Goal: Task Accomplishment & Management: Use online tool/utility

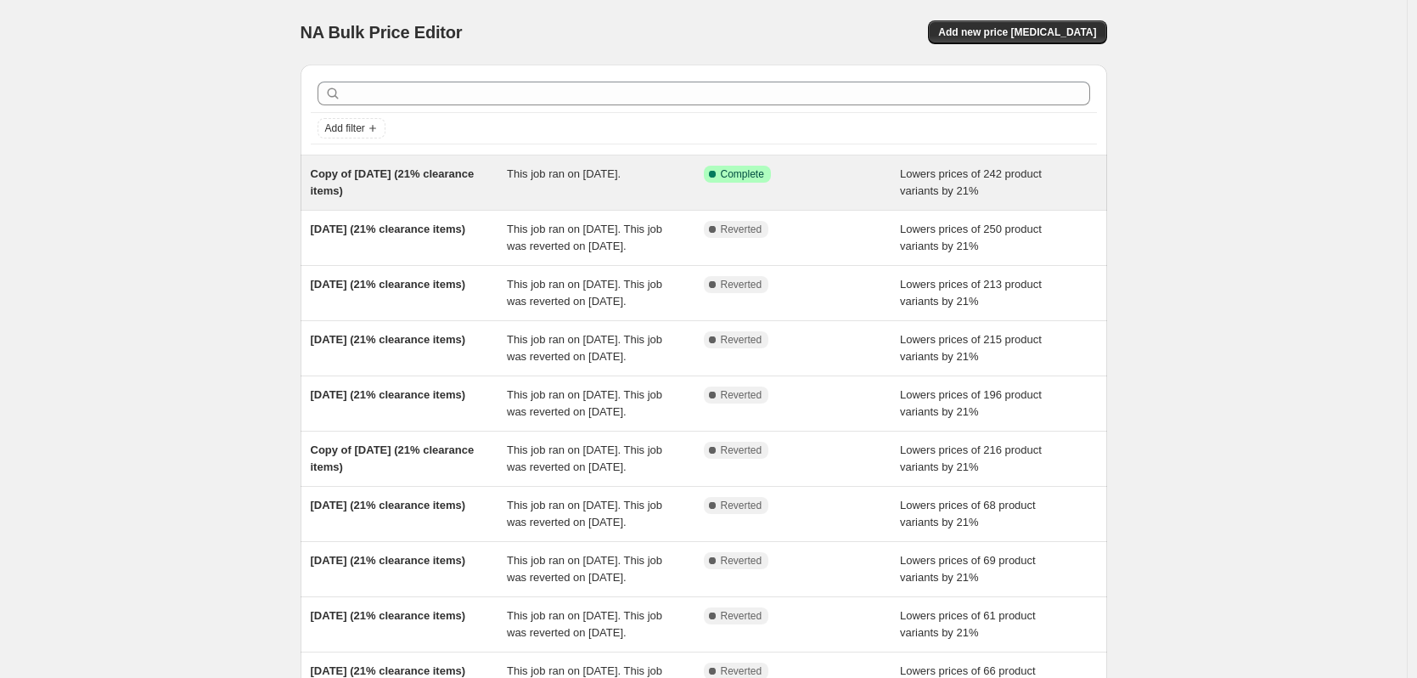
click at [535, 180] on span "This job ran on [DATE]." at bounding box center [564, 173] width 114 height 13
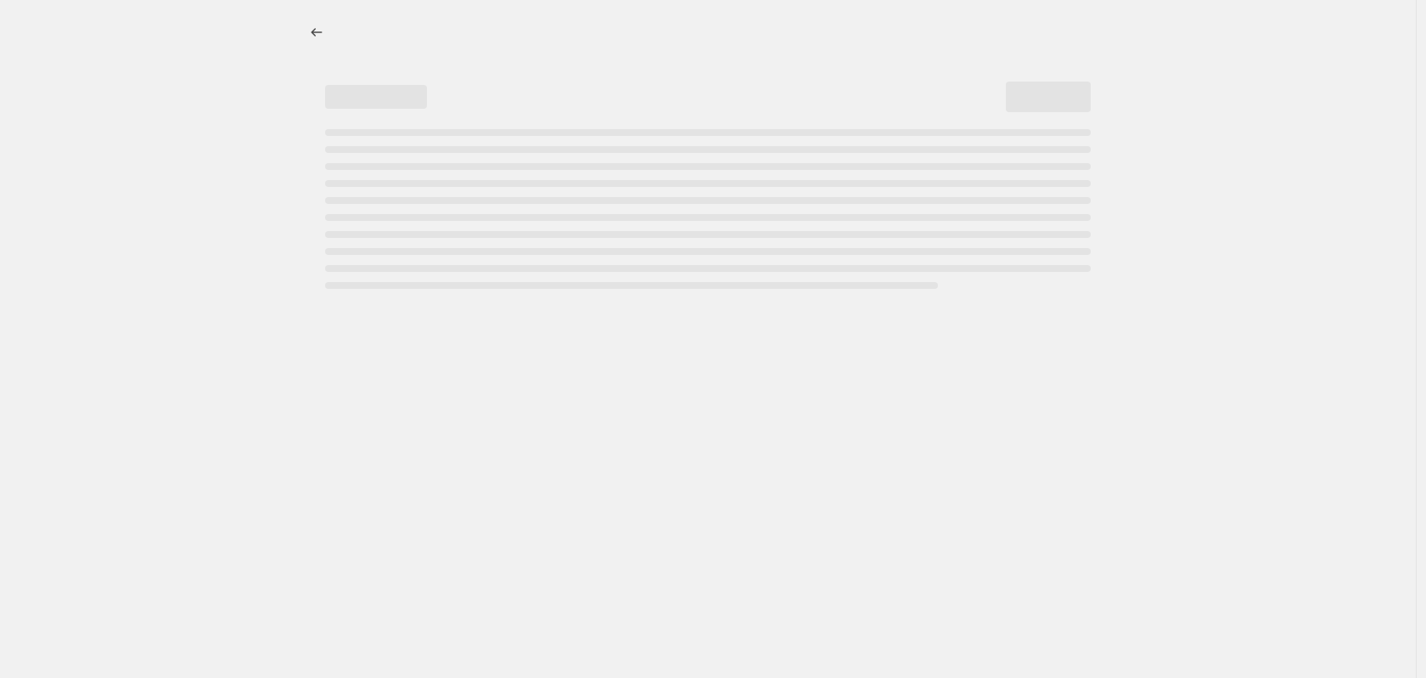
select select "percentage"
select select "collection"
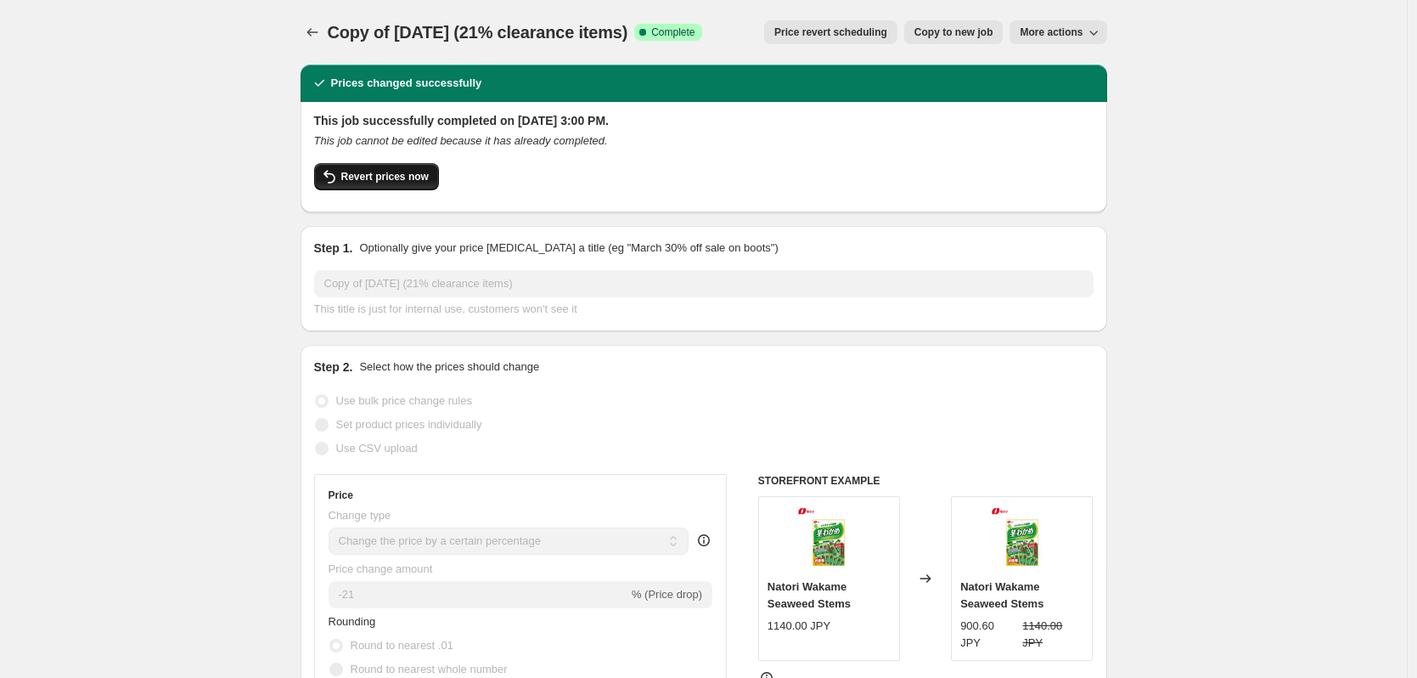
click at [390, 166] on button "Revert prices now" at bounding box center [376, 176] width 125 height 27
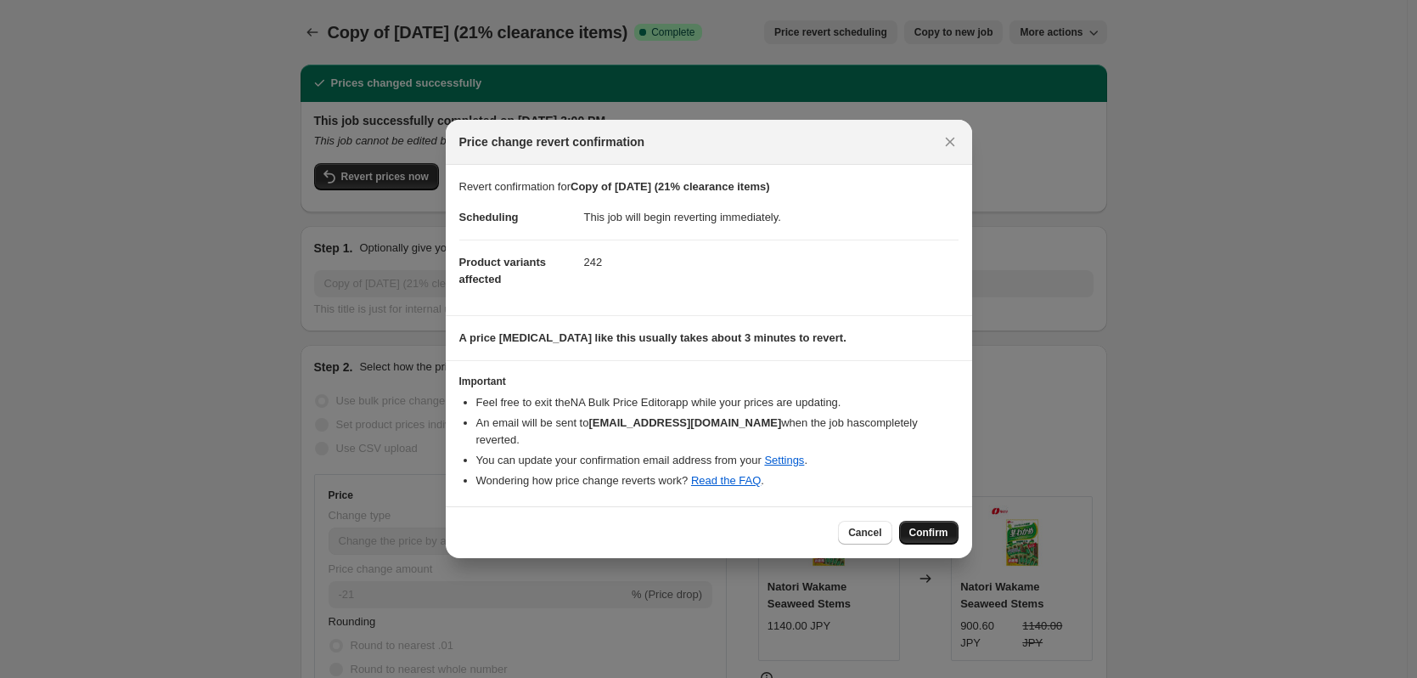
click at [912, 523] on button "Confirm" at bounding box center [928, 532] width 59 height 24
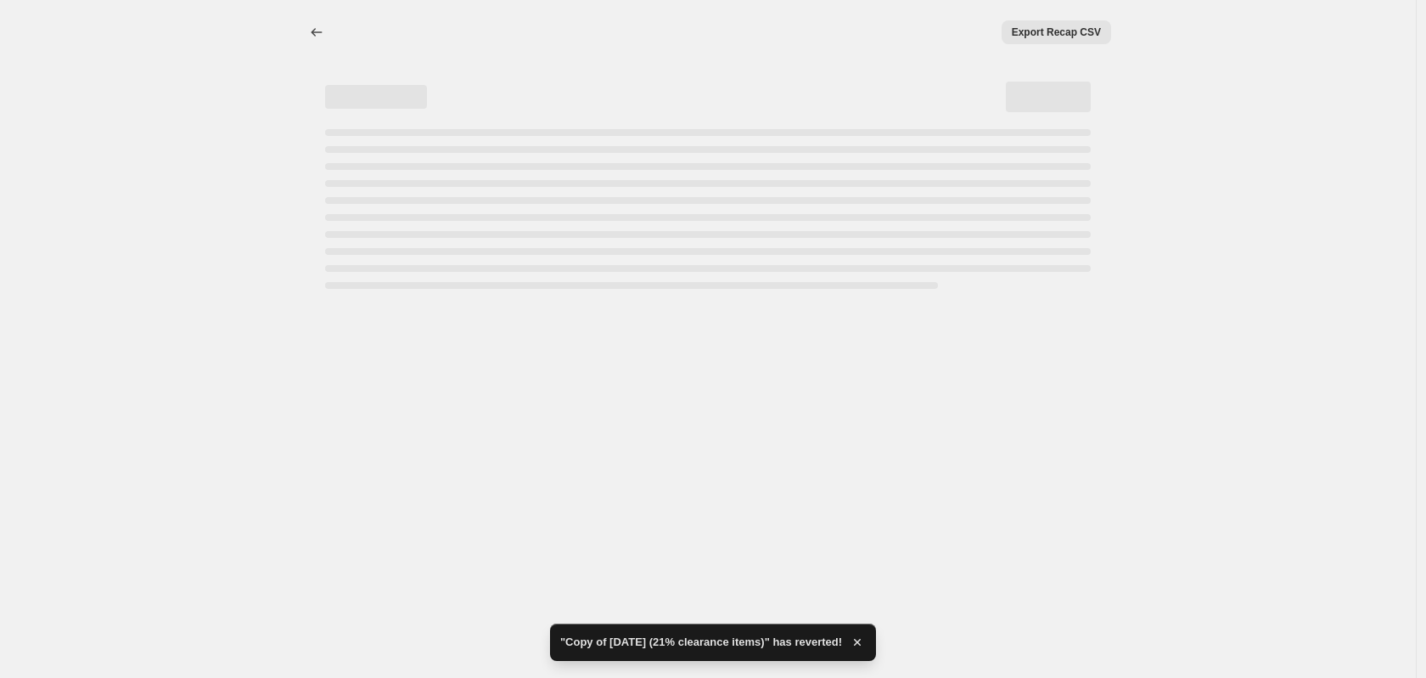
select select "percentage"
select select "collection"
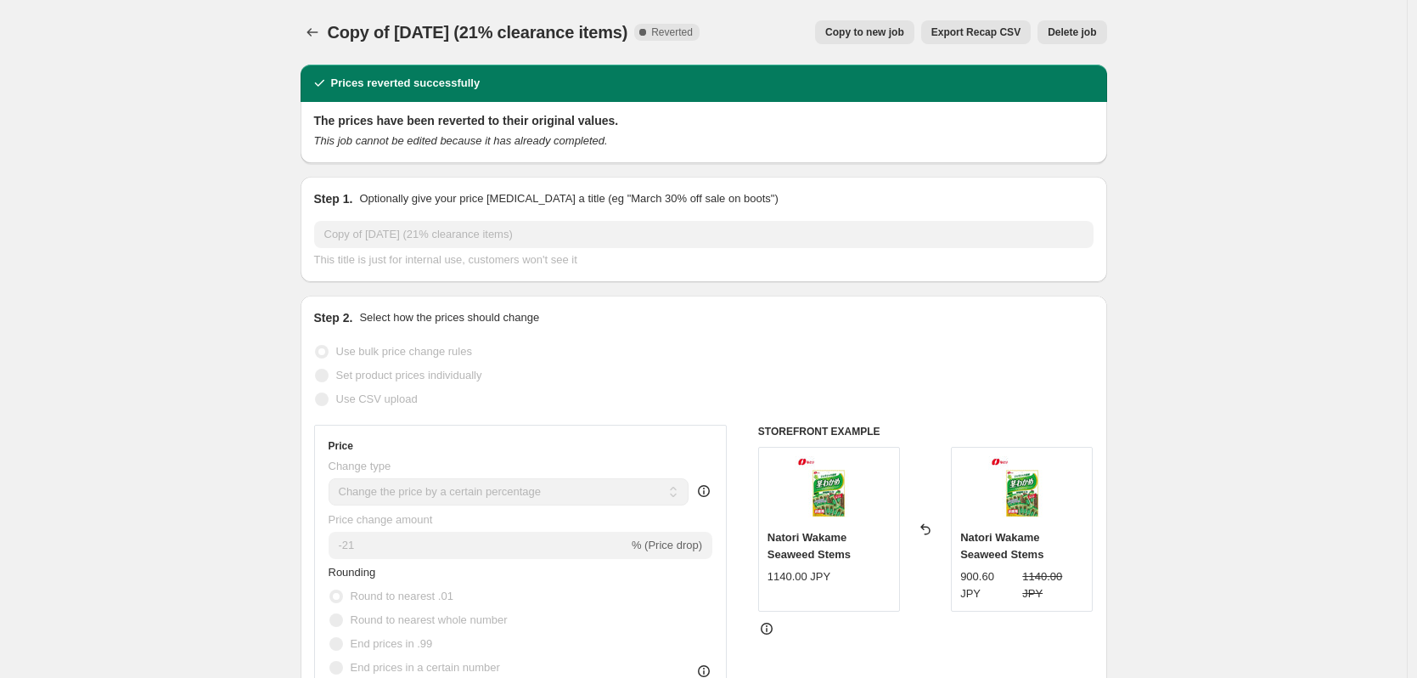
click at [884, 22] on button "Copy to new job" at bounding box center [864, 32] width 99 height 24
select select "percentage"
select select "collection"
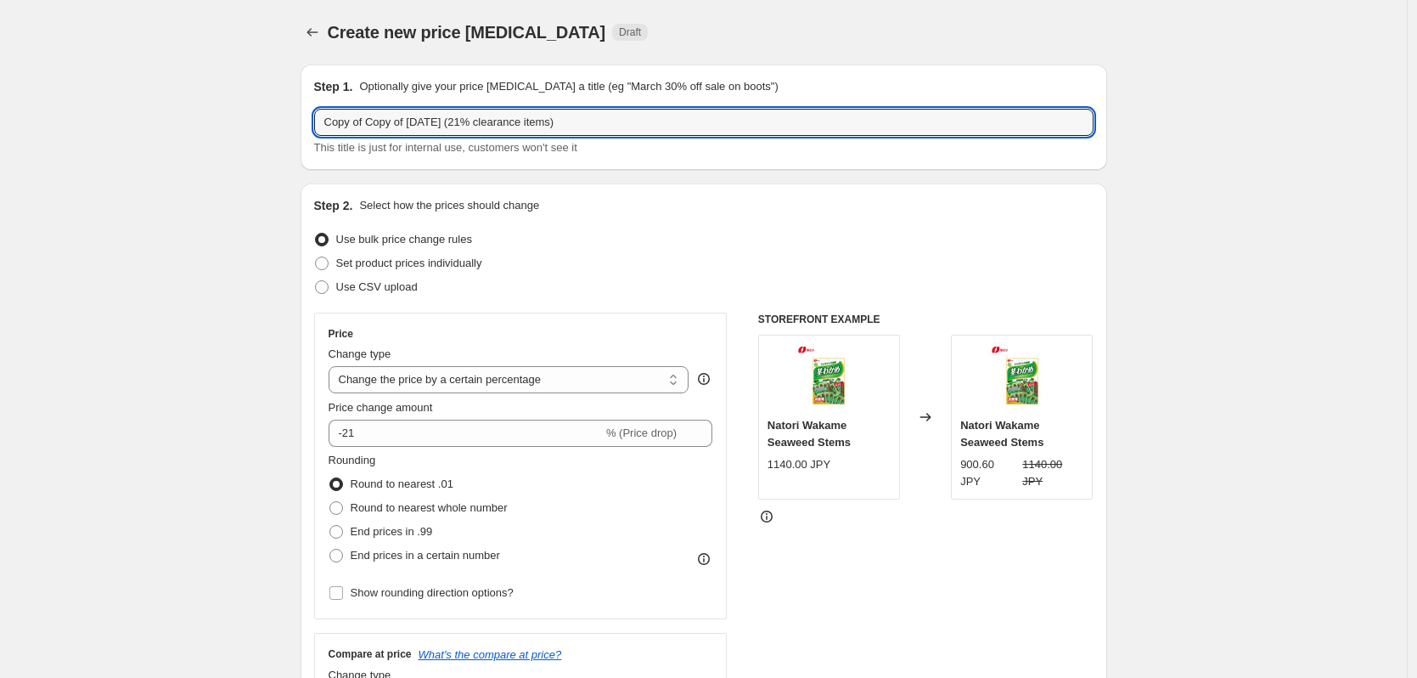
drag, startPoint x: 416, startPoint y: 123, endPoint x: 260, endPoint y: 129, distance: 156.3
click at [346, 121] on input "[DATE] (21% clearance items)" at bounding box center [703, 122] width 779 height 27
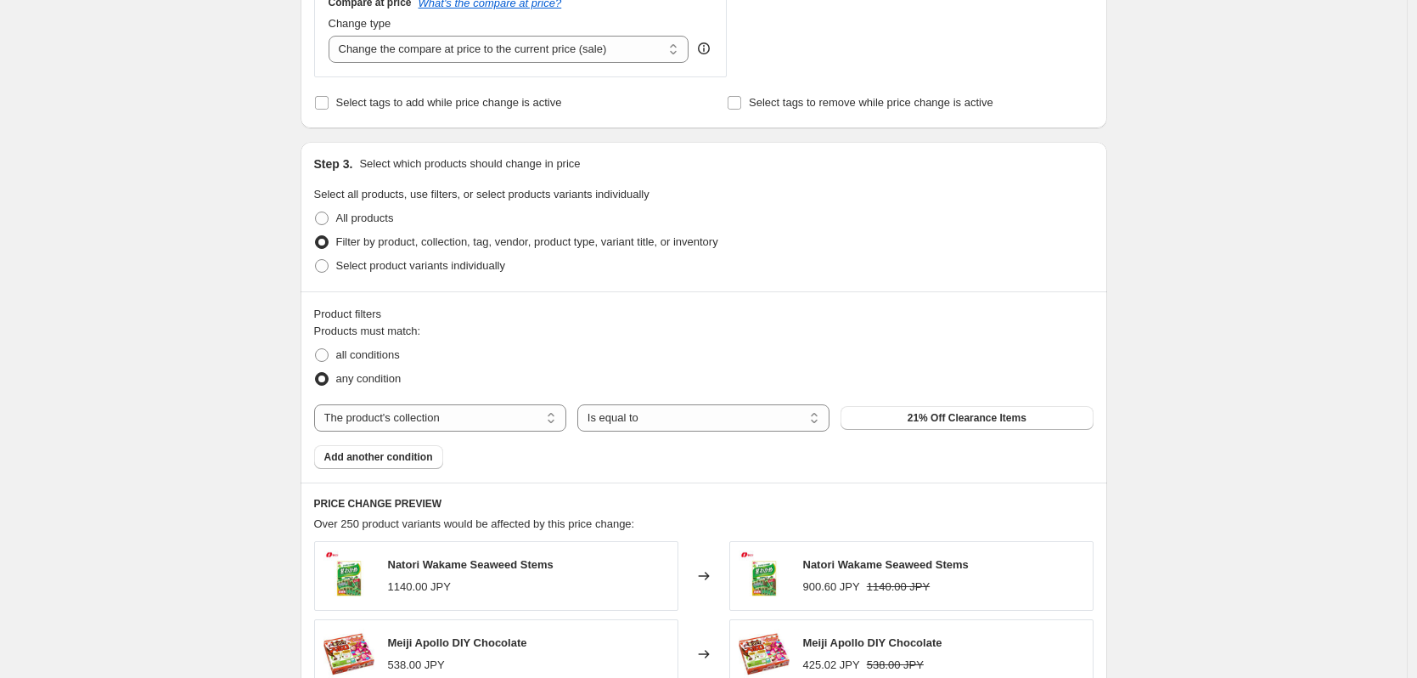
scroll to position [1216, 0]
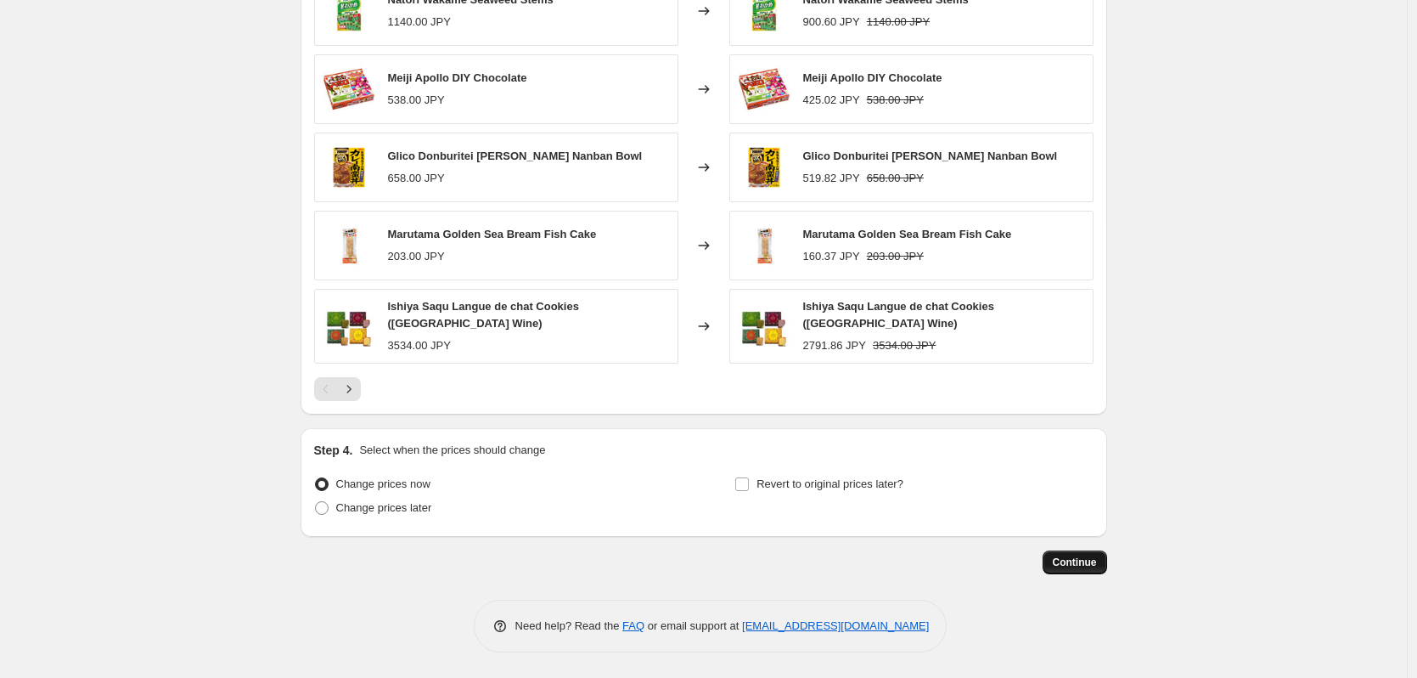
type input "[DATE] (21% clearance items)"
click at [1070, 566] on span "Continue" at bounding box center [1075, 562] width 44 height 14
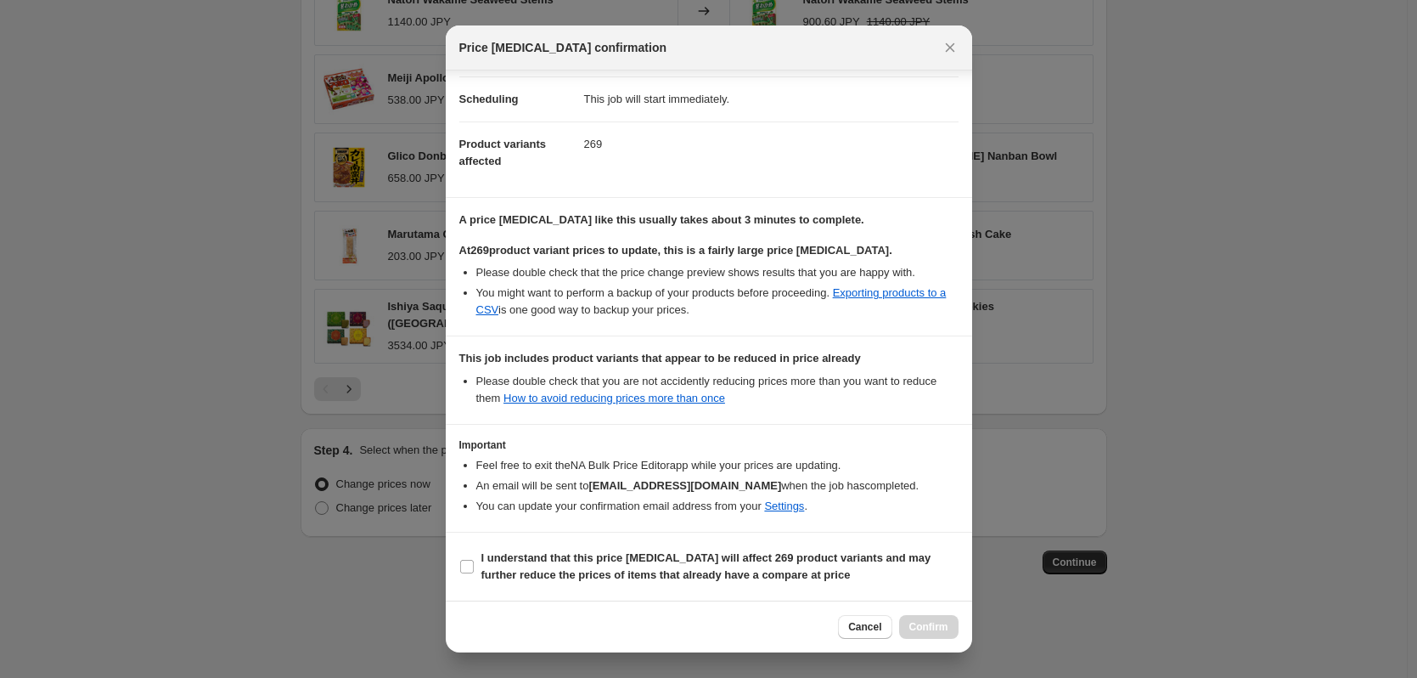
scroll to position [148, 0]
drag, startPoint x: 468, startPoint y: 564, endPoint x: 499, endPoint y: 575, distance: 33.3
click at [468, 565] on input "I understand that this price [MEDICAL_DATA] will affect 269 product variants an…" at bounding box center [467, 567] width 14 height 14
checkbox input "true"
click at [924, 623] on span "Confirm" at bounding box center [928, 627] width 39 height 14
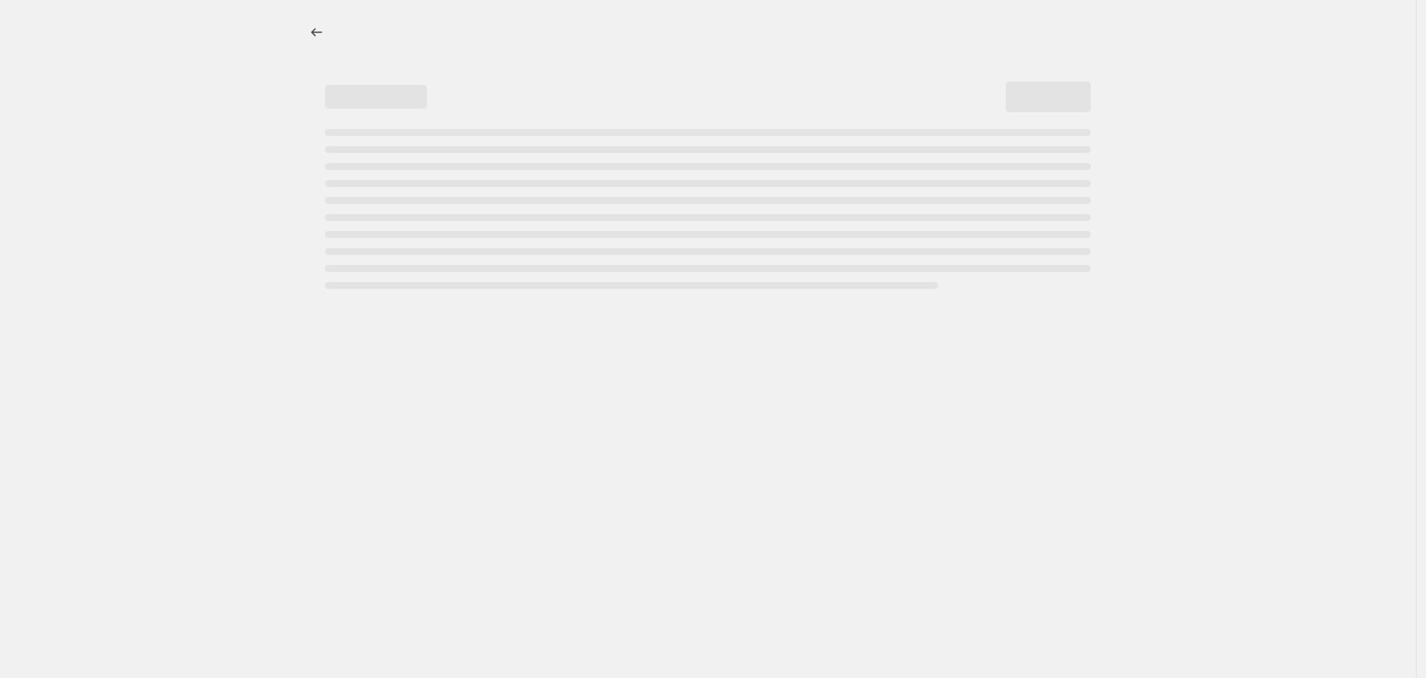
select select "percentage"
select select "collection"
